Goal: Task Accomplishment & Management: Manage account settings

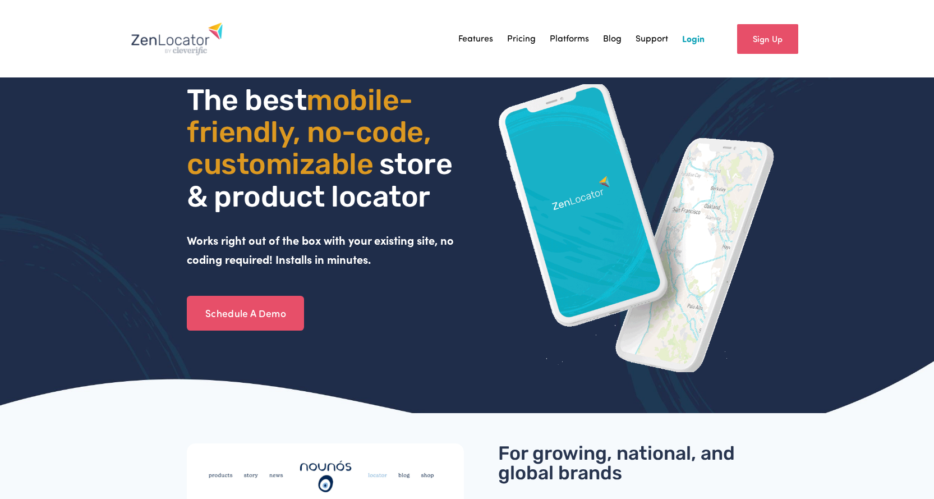
click at [686, 44] on link "Login" at bounding box center [693, 38] width 22 height 17
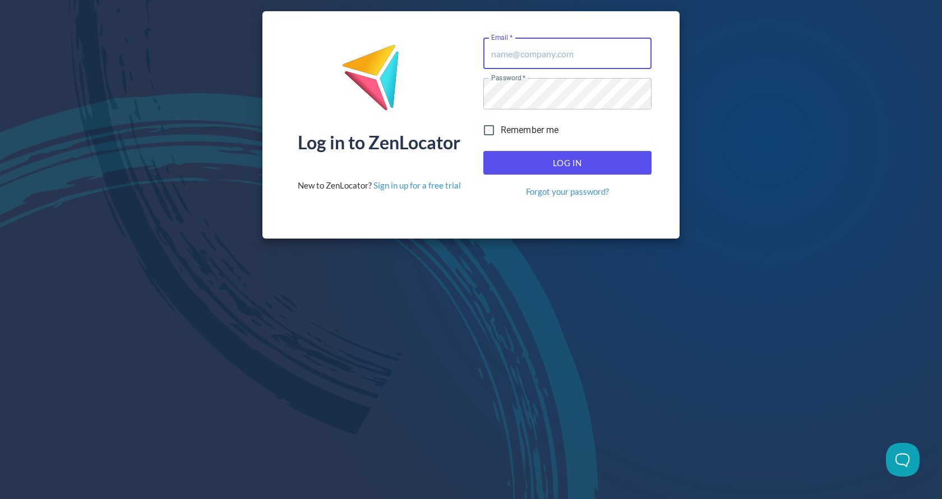
type input "[EMAIL_ADDRESS][DOMAIN_NAME]"
click at [541, 159] on span "Log In" at bounding box center [568, 162] width 144 height 15
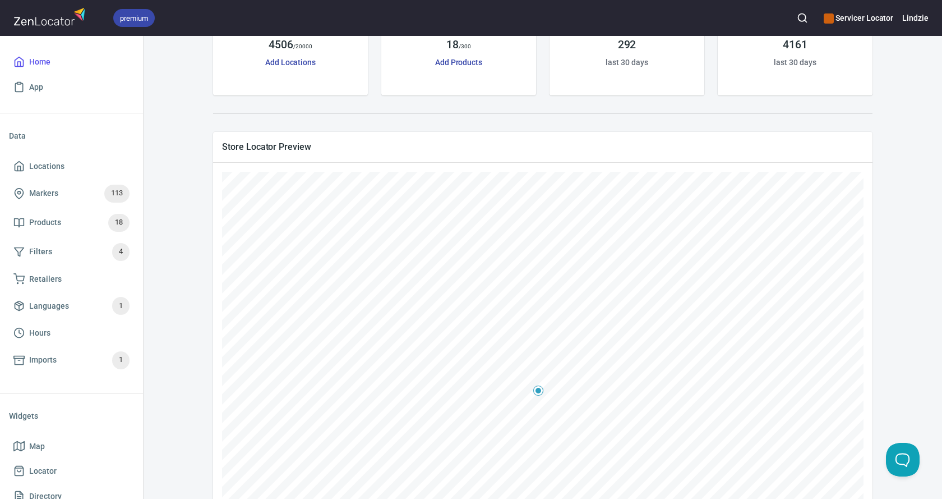
scroll to position [112, 0]
